Goal: Transaction & Acquisition: Download file/media

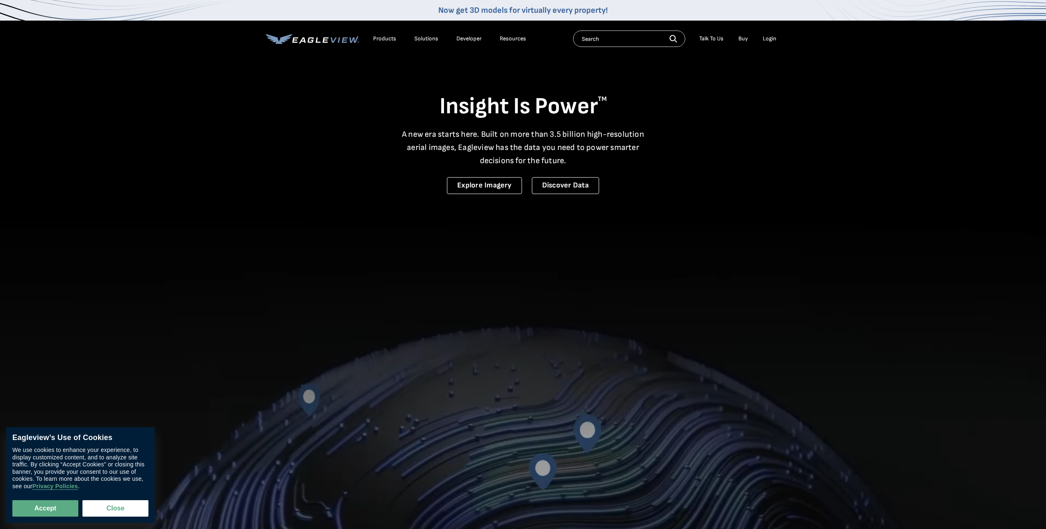
click at [768, 40] on div "Login" at bounding box center [770, 38] width 14 height 7
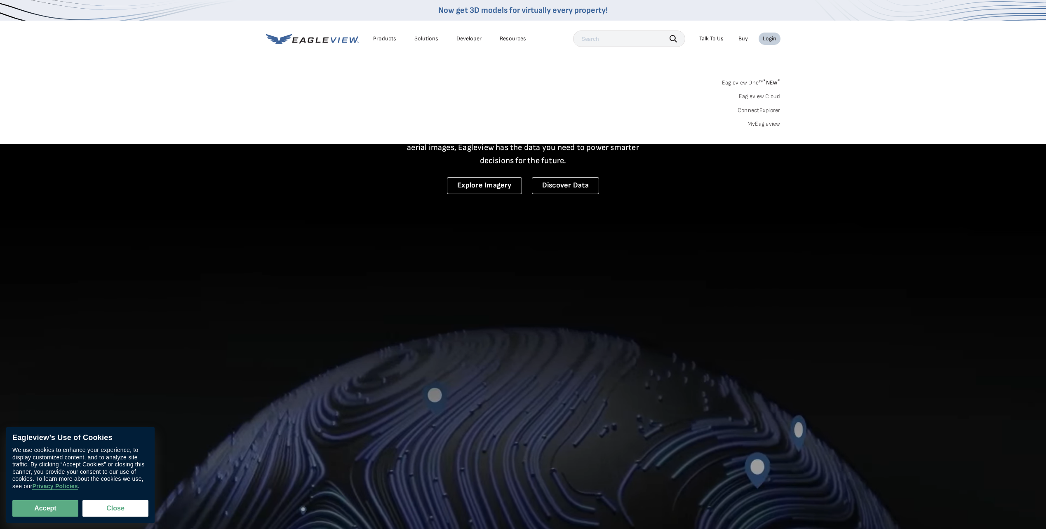
click at [768, 40] on div "Login" at bounding box center [770, 38] width 14 height 7
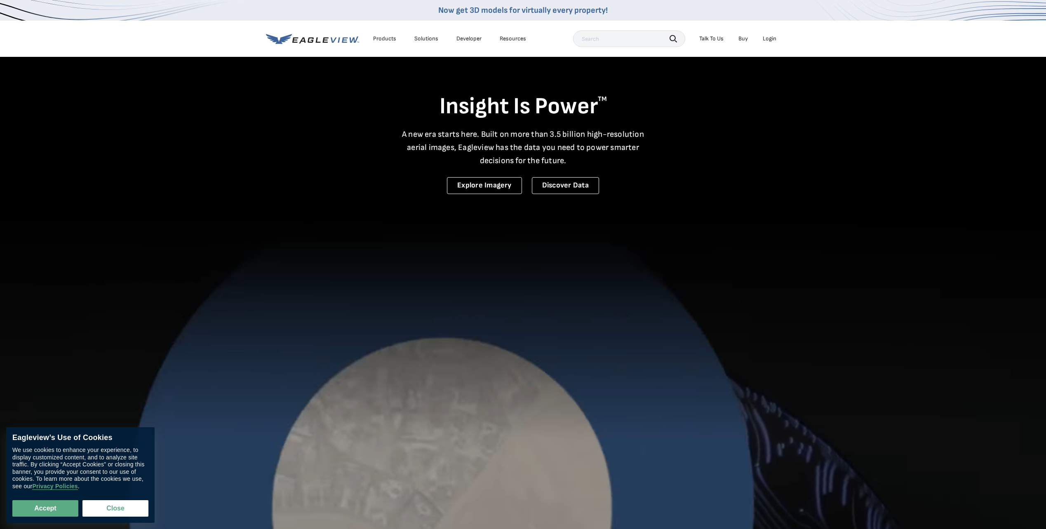
click at [772, 38] on div "Login" at bounding box center [770, 38] width 14 height 7
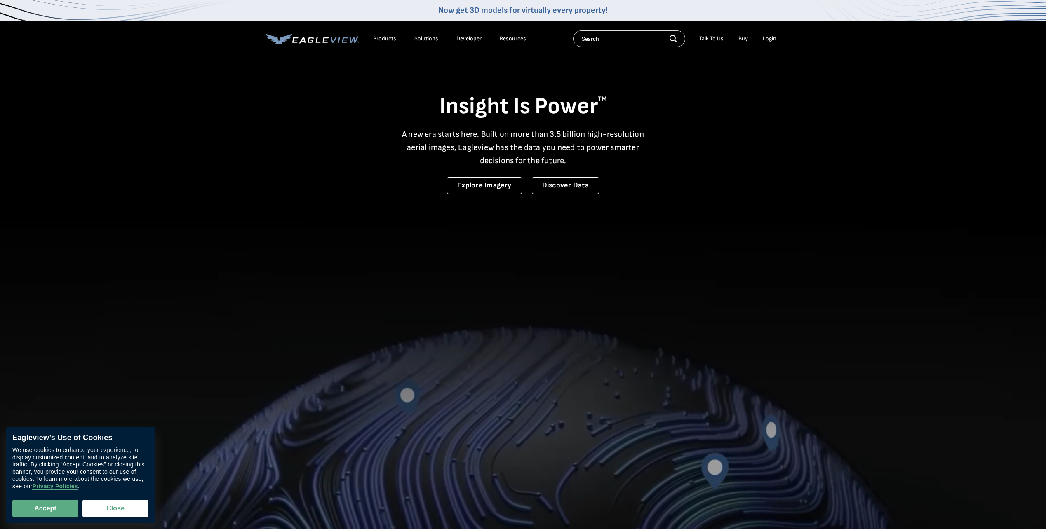
click at [771, 40] on div "Login" at bounding box center [770, 38] width 14 height 7
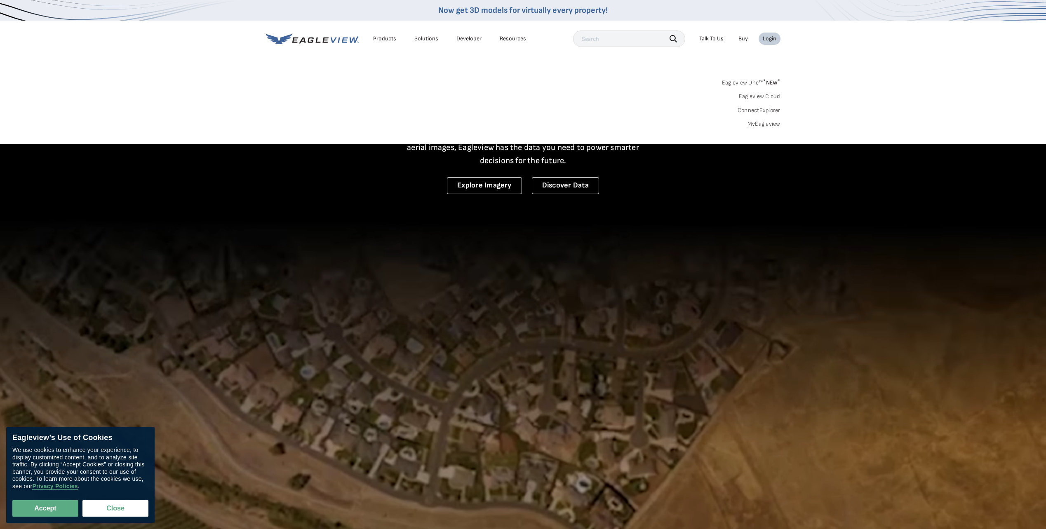
click at [753, 80] on link "Eagleview One™ * NEW *" at bounding box center [751, 81] width 59 height 9
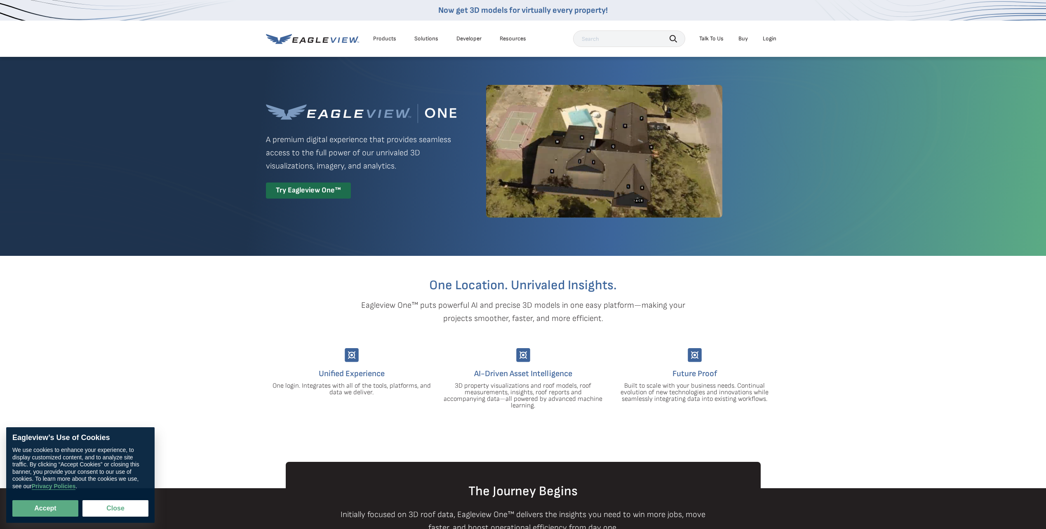
click at [766, 40] on div "Login" at bounding box center [770, 38] width 14 height 7
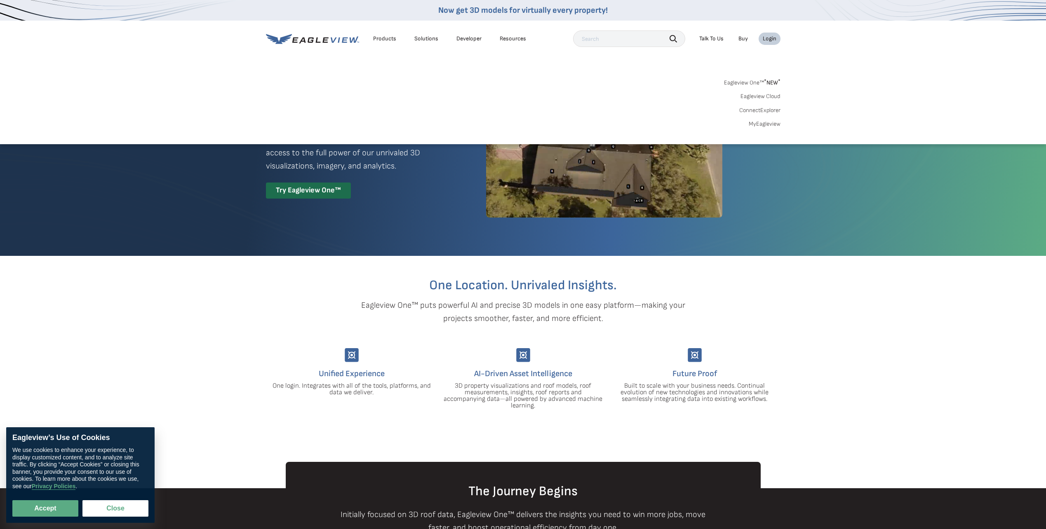
click at [764, 81] on sup "*" at bounding box center [765, 81] width 2 height 7
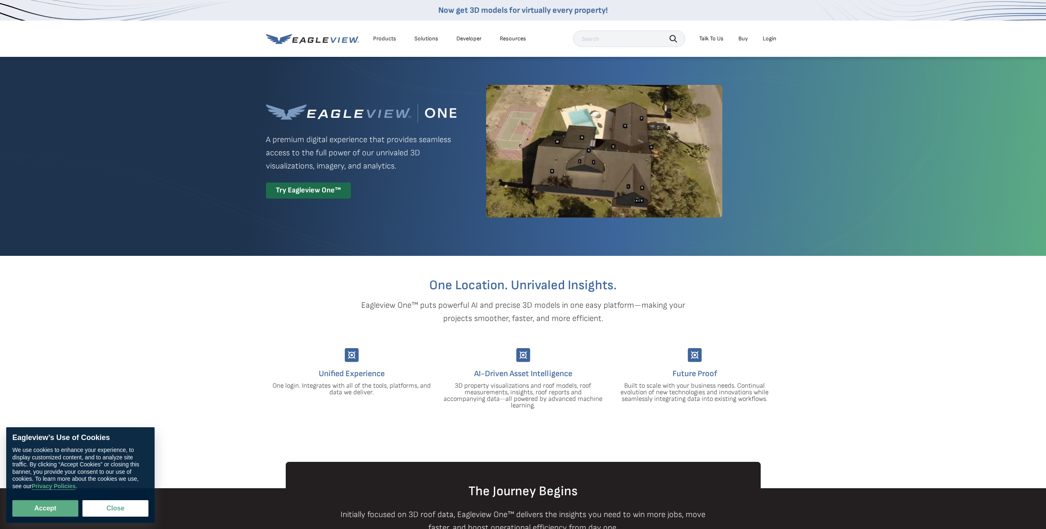
click at [769, 38] on div "Login" at bounding box center [770, 38] width 14 height 7
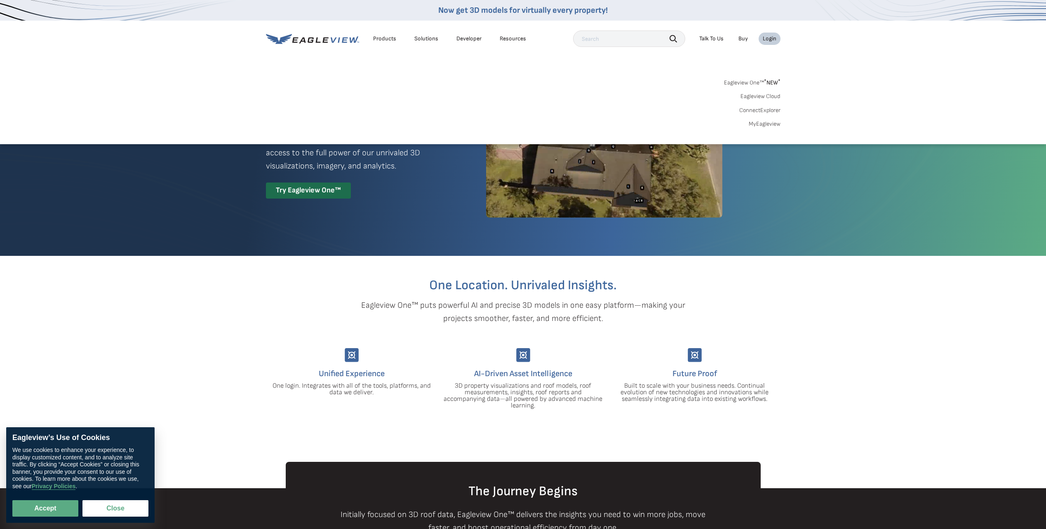
click at [760, 97] on link "Eagleview Cloud" at bounding box center [761, 96] width 40 height 7
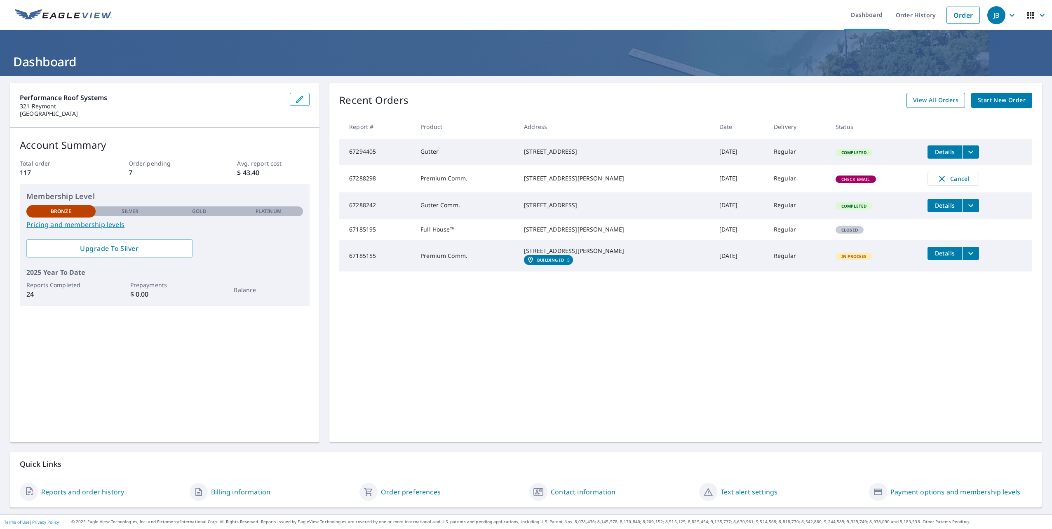
click at [937, 100] on span "View All Orders" at bounding box center [935, 100] width 45 height 10
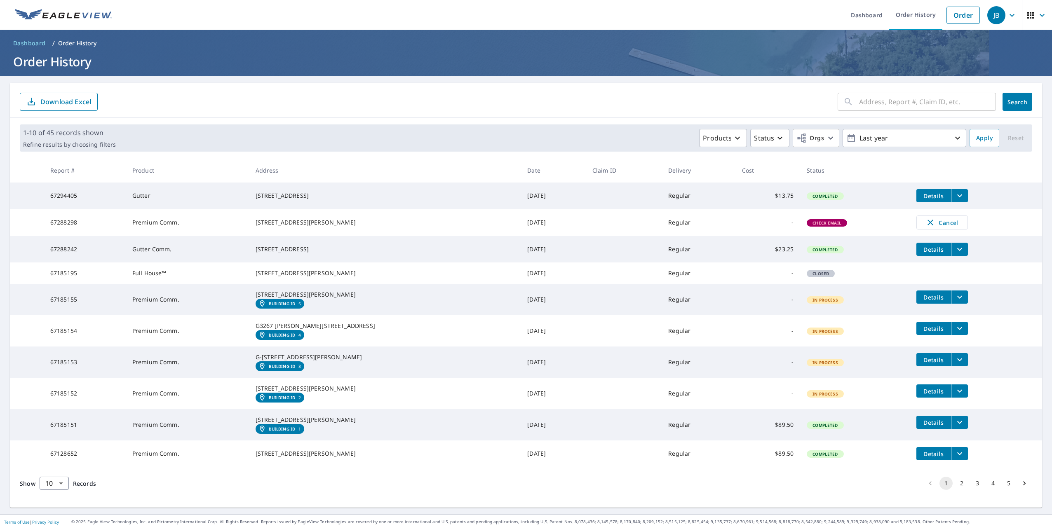
scroll to position [54, 0]
click at [955, 459] on icon "filesDropdownBtn-67128652" at bounding box center [960, 454] width 10 height 10
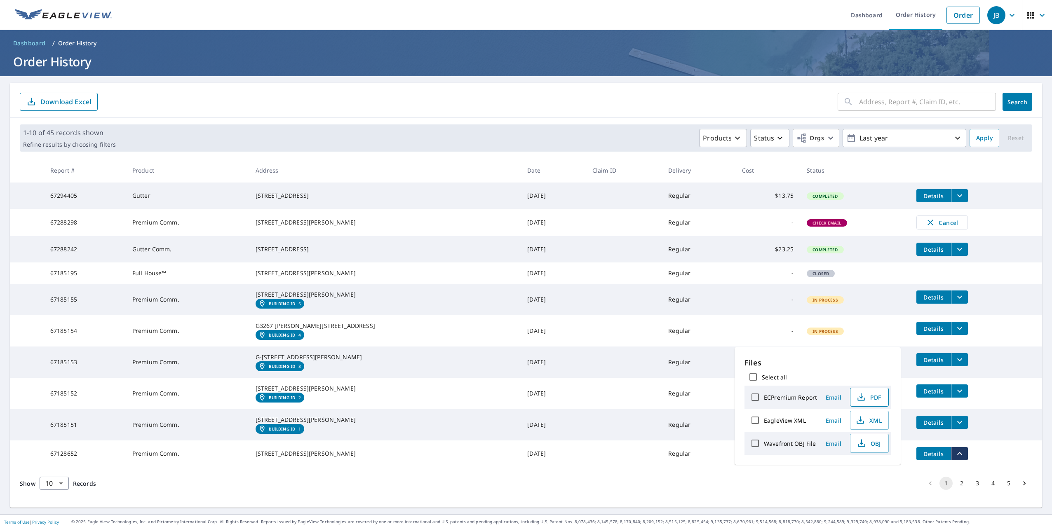
click at [866, 398] on span "PDF" at bounding box center [869, 398] width 26 height 10
